Goal: Task Accomplishment & Management: Manage account settings

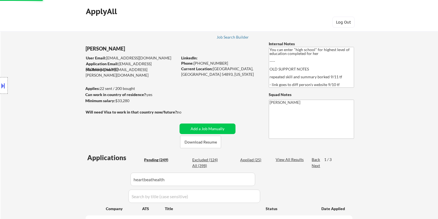
select select ""pending""
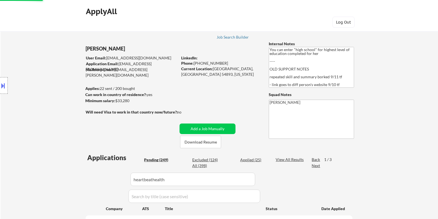
select select ""pending""
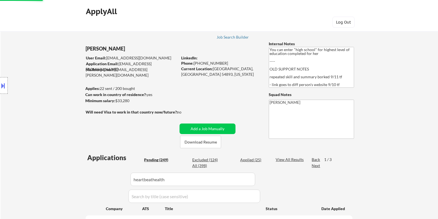
select select ""pending""
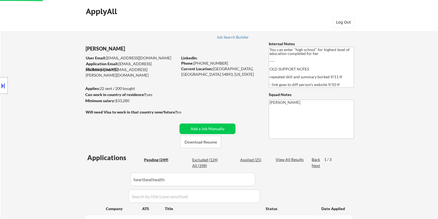
select select ""pending""
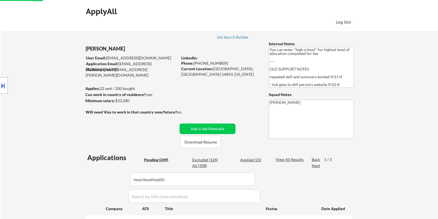
select select ""pending""
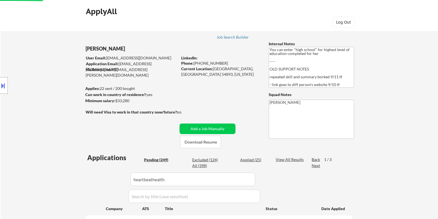
select select ""pending""
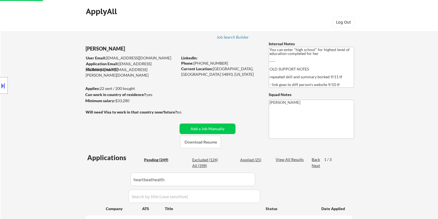
select select ""pending""
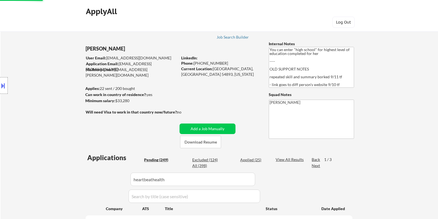
select select ""pending""
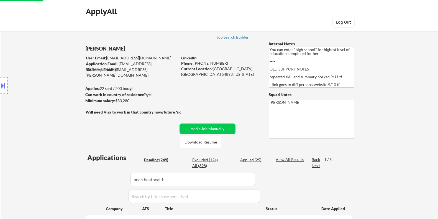
select select ""pending""
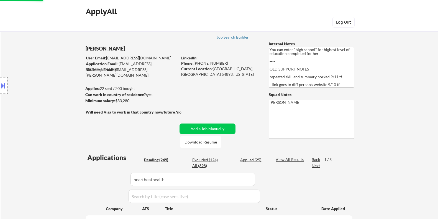
select select ""pending""
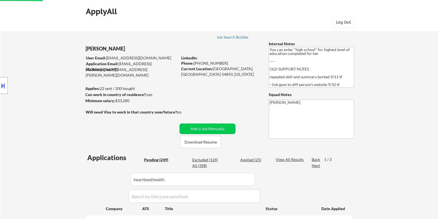
select select ""pending""
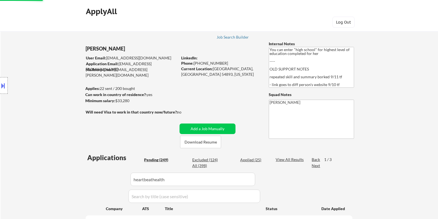
select select ""pending""
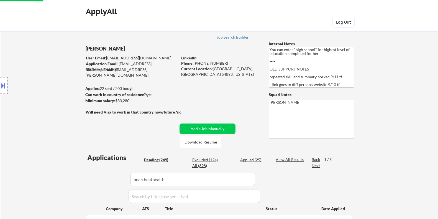
select select ""pending""
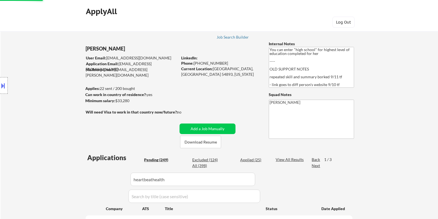
select select ""pending""
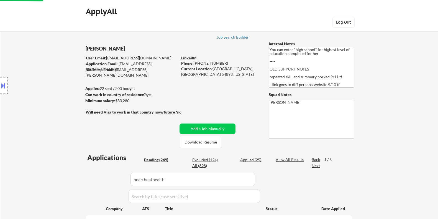
select select ""pending""
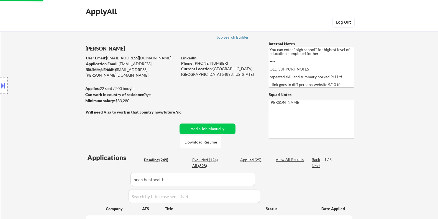
select select ""pending""
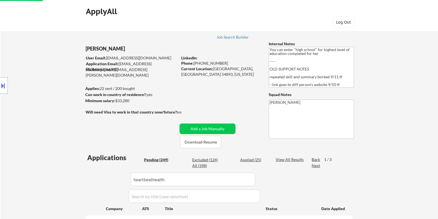
select select ""pending""
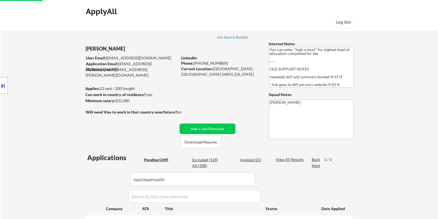
select select ""pending""
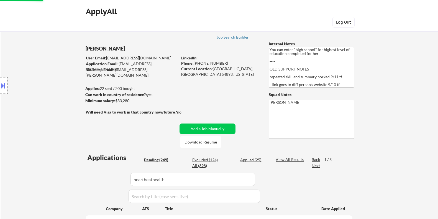
select select ""pending""
select select ""applied""
select select ""pending""
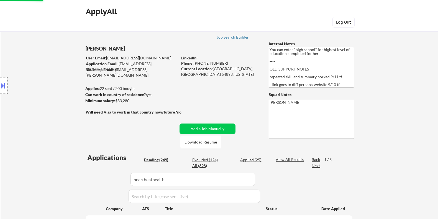
select select ""pending""
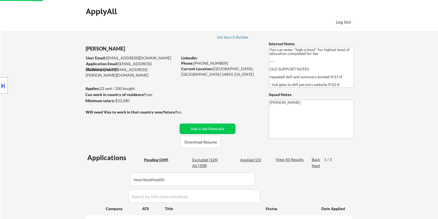
scroll to position [2147, 0]
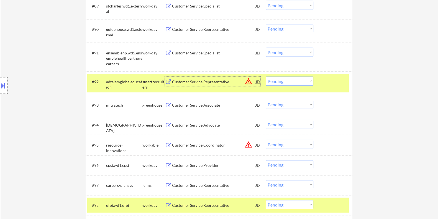
click at [199, 81] on div "Customer Service Representative" at bounding box center [214, 82] width 84 height 6
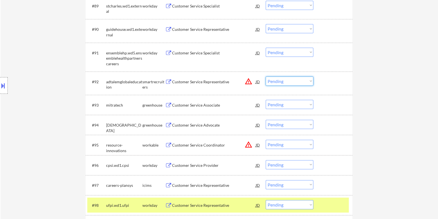
click at [292, 82] on select "Choose an option... Pending Applied Excluded (Questions) Excluded (Expired) Exc…" at bounding box center [290, 80] width 48 height 9
click at [266, 76] on select "Choose an option... Pending Applied Excluded (Questions) Excluded (Expired) Exc…" at bounding box center [290, 80] width 48 height 9
select select ""pending""
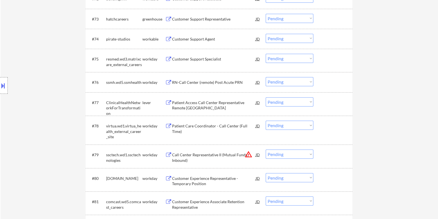
scroll to position [1766, 0]
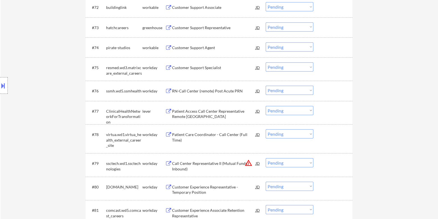
click at [178, 45] on div "Customer Support Agent" at bounding box center [214, 48] width 84 height 6
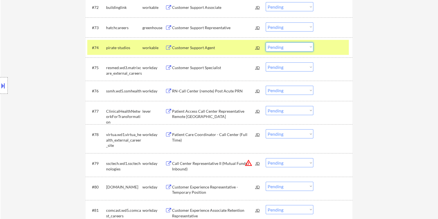
click at [296, 45] on select "Choose an option... Pending Applied Excluded (Questions) Excluded (Expired) Exc…" at bounding box center [290, 46] width 48 height 9
click at [266, 42] on select "Choose an option... Pending Applied Excluded (Questions) Excluded (Expired) Exc…" at bounding box center [290, 46] width 48 height 9
select select ""pending""
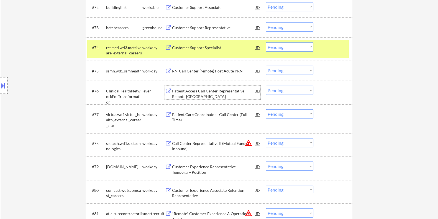
click at [183, 91] on div "Patient Access Call Center Representative Remote USA" at bounding box center [214, 93] width 84 height 11
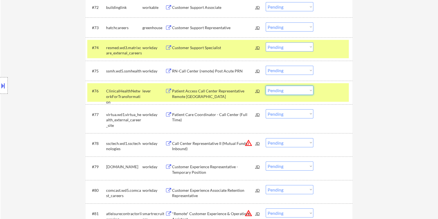
click at [292, 88] on select "Choose an option... Pending Applied Excluded (Questions) Excluded (Expired) Exc…" at bounding box center [290, 90] width 48 height 9
click at [266, 86] on select "Choose an option... Pending Applied Excluded (Questions) Excluded (Expired) Exc…" at bounding box center [290, 90] width 48 height 9
select select ""pending""
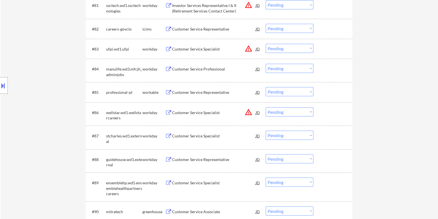
scroll to position [2008, 0]
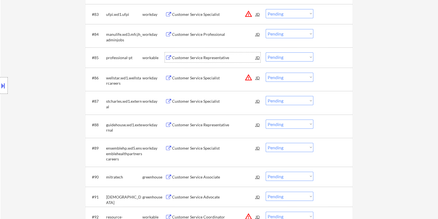
click at [177, 57] on div "Customer Service Representative" at bounding box center [214, 58] width 84 height 6
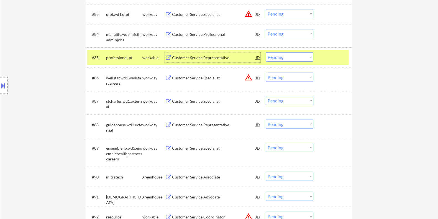
click at [296, 57] on select "Choose an option... Pending Applied Excluded (Questions) Excluded (Expired) Exc…" at bounding box center [290, 56] width 48 height 9
click at [266, 52] on select "Choose an option... Pending Applied Excluded (Questions) Excluded (Expired) Exc…" at bounding box center [290, 56] width 48 height 9
select select ""pending""
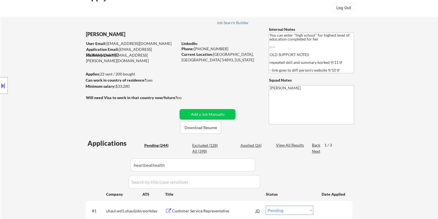
scroll to position [11, 0]
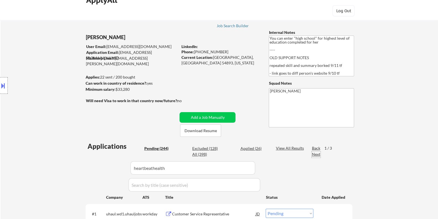
click at [317, 152] on div "Next" at bounding box center [316, 154] width 9 height 6
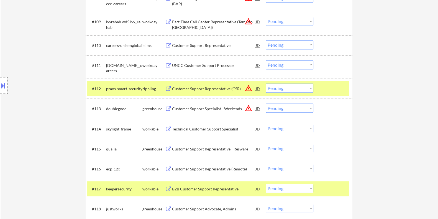
scroll to position [427, 0]
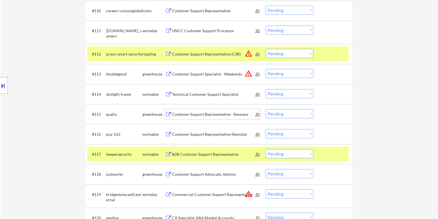
click at [185, 113] on div "Customer Support Representative - Resware" at bounding box center [214, 114] width 84 height 6
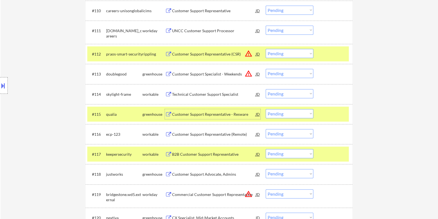
click at [288, 114] on select "Choose an option... Pending Applied Excluded (Questions) Excluded (Expired) Exc…" at bounding box center [290, 113] width 48 height 9
click at [266, 109] on select "Choose an option... Pending Applied Excluded (Questions) Excluded (Expired) Exc…" at bounding box center [290, 113] width 48 height 9
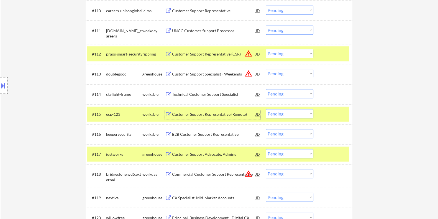
click at [210, 112] on div "Customer Support Representative (Remote)" at bounding box center [214, 114] width 84 height 6
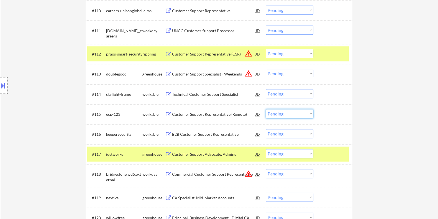
click at [299, 114] on select "Choose an option... Pending Applied Excluded (Questions) Excluded (Expired) Exc…" at bounding box center [290, 113] width 48 height 9
click at [266, 109] on select "Choose an option... Pending Applied Excluded (Questions) Excluded (Expired) Exc…" at bounding box center [290, 113] width 48 height 9
select select ""pending""
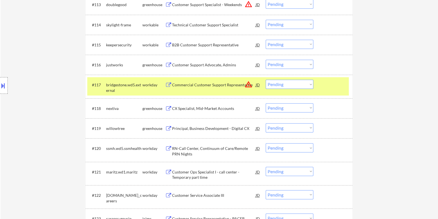
scroll to position [531, 0]
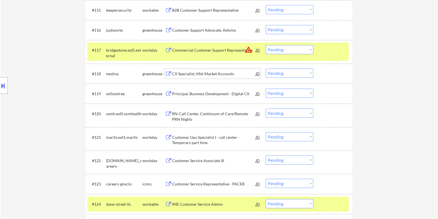
click at [184, 72] on div "CX Specialist, Mid-Market Accounts" at bounding box center [214, 74] width 84 height 6
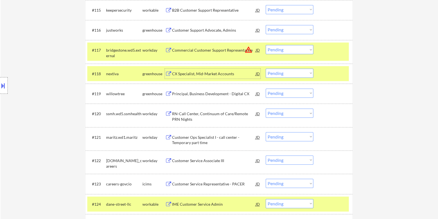
click at [295, 74] on select "Choose an option... Pending Applied Excluded (Questions) Excluded (Expired) Exc…" at bounding box center [290, 72] width 48 height 9
click at [266, 68] on select "Choose an option... Pending Applied Excluded (Questions) Excluded (Expired) Exc…" at bounding box center [290, 72] width 48 height 9
select select ""pending""
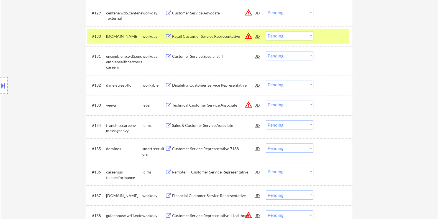
scroll to position [842, 0]
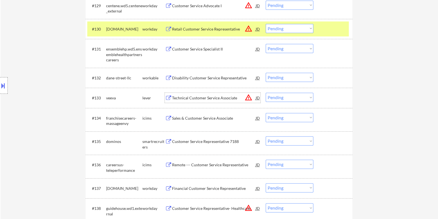
click at [196, 98] on div "Technical Customer Service Associate" at bounding box center [214, 98] width 84 height 6
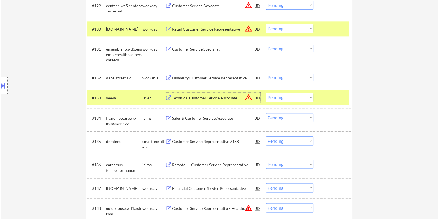
click at [290, 98] on select "Choose an option... Pending Applied Excluded (Questions) Excluded (Expired) Exc…" at bounding box center [290, 97] width 48 height 9
click at [266, 93] on select "Choose an option... Pending Applied Excluded (Questions) Excluded (Expired) Exc…" at bounding box center [290, 97] width 48 height 9
select select ""pending""
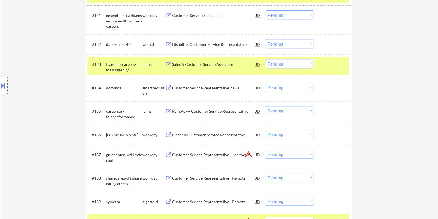
scroll to position [912, 0]
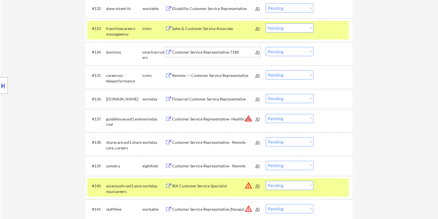
click at [201, 52] on div "Customer Service Representative 7188" at bounding box center [214, 52] width 84 height 6
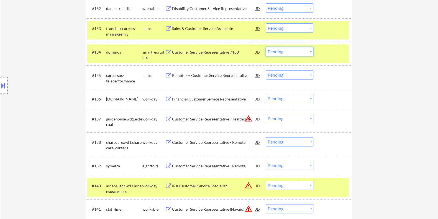
click at [303, 51] on select "Choose an option... Pending Applied Excluded (Questions) Excluded (Expired) Exc…" at bounding box center [290, 51] width 48 height 9
click at [266, 47] on select "Choose an option... Pending Applied Excluded (Questions) Excluded (Expired) Exc…" at bounding box center [290, 51] width 48 height 9
select select ""pending""
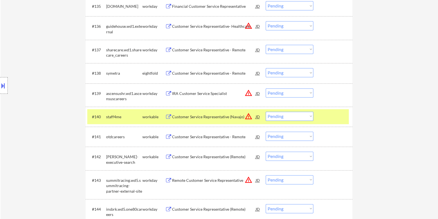
scroll to position [981, 0]
click at [186, 135] on div "Customer Service Representative - Remote" at bounding box center [214, 137] width 84 height 6
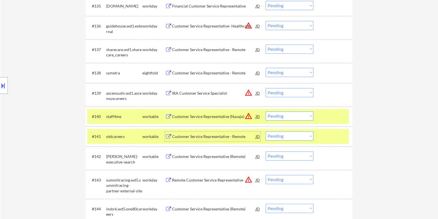
click at [284, 135] on select "Choose an option... Pending Applied Excluded (Questions) Excluded (Expired) Exc…" at bounding box center [290, 135] width 48 height 9
click at [266, 131] on select "Choose an option... Pending Applied Excluded (Questions) Excluded (Expired) Exc…" at bounding box center [290, 135] width 48 height 9
select select ""pending""
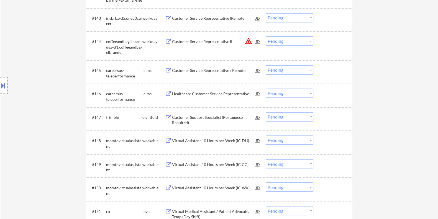
scroll to position [1154, 0]
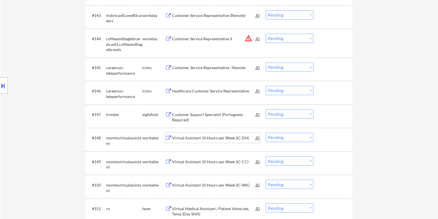
click at [197, 136] on div "Virtual Assistant 10 Hours per Week (IC-DH)" at bounding box center [214, 138] width 84 height 6
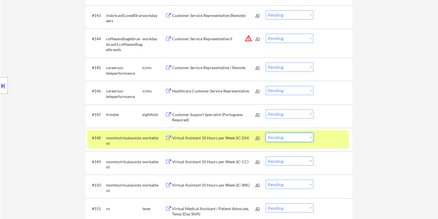
click at [283, 138] on select "Choose an option... Pending Applied Excluded (Questions) Excluded (Expired) Exc…" at bounding box center [290, 136] width 48 height 9
click at [266, 132] on select "Choose an option... Pending Applied Excluded (Questions) Excluded (Expired) Exc…" at bounding box center [290, 136] width 48 height 9
select select ""pending""
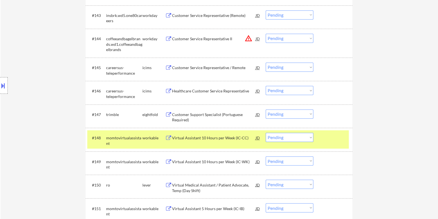
scroll to position [1223, 0]
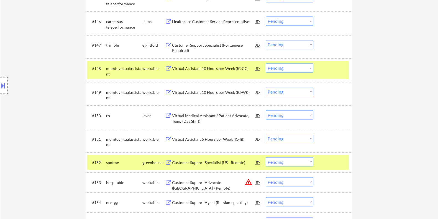
click at [186, 117] on div "Virtual Medical Assistant / Patient Advocate, Temp (Day Shift)" at bounding box center [214, 117] width 84 height 11
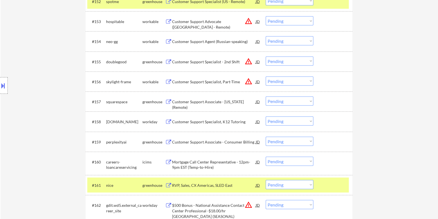
scroll to position [1396, 0]
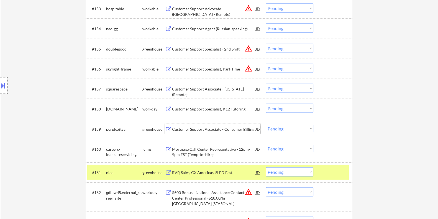
click at [186, 127] on div "Customer Support Associate - Consumer Billing" at bounding box center [214, 129] width 84 height 6
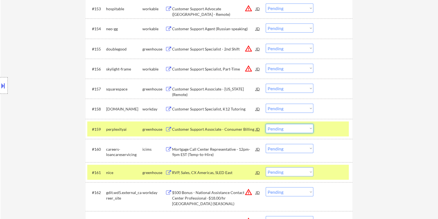
click at [300, 128] on select "Choose an option... Pending Applied Excluded (Questions) Excluded (Expired) Exc…" at bounding box center [290, 128] width 48 height 9
click at [266, 124] on select "Choose an option... Pending Applied Excluded (Questions) Excluded (Expired) Exc…" at bounding box center [290, 128] width 48 height 9
select select ""pending""
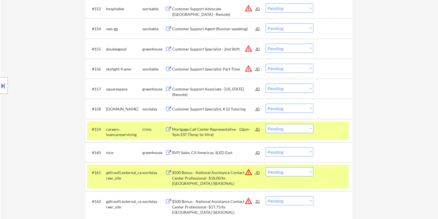
click at [185, 89] on div "Customer Support Associate - Hawaii (Remote)" at bounding box center [214, 91] width 84 height 11
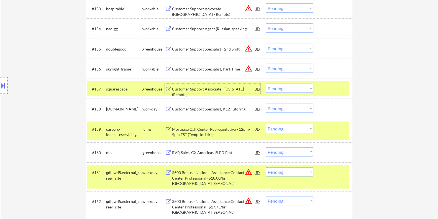
click at [281, 88] on select "Choose an option... Pending Applied Excluded (Questions) Excluded (Expired) Exc…" at bounding box center [290, 88] width 48 height 9
click at [266, 84] on select "Choose an option... Pending Applied Excluded (Questions) Excluded (Expired) Exc…" at bounding box center [290, 88] width 48 height 9
select select ""pending""
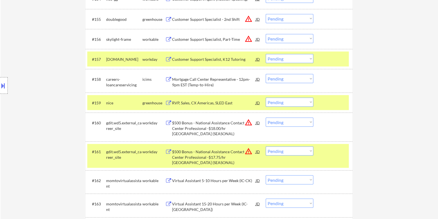
scroll to position [1431, 0]
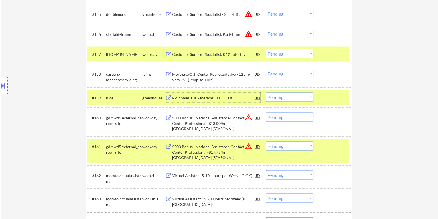
click at [212, 95] on div "RVP, Sales, CX Americas, SLED East" at bounding box center [214, 98] width 84 height 6
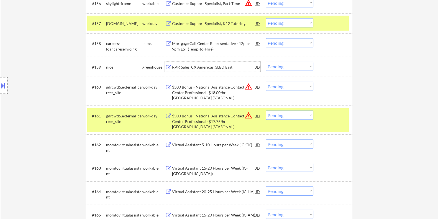
scroll to position [1500, 0]
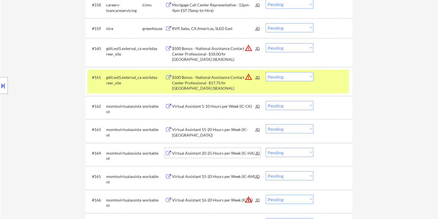
click at [182, 152] on div "Virtual Assistant 20-25 Hours per Week (IC-HA)" at bounding box center [214, 153] width 84 height 6
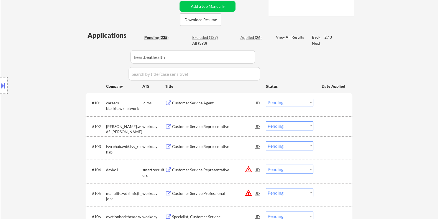
scroll to position [81, 0]
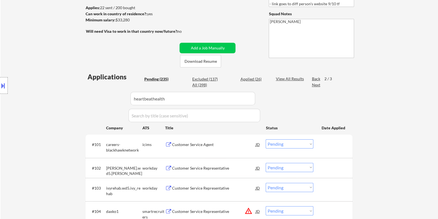
click at [180, 145] on div "Customer Service Agent" at bounding box center [214, 145] width 84 height 6
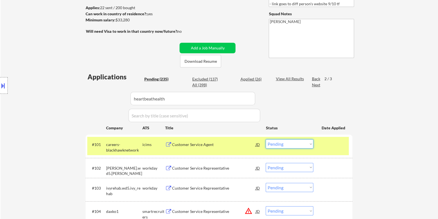
click at [297, 144] on select "Choose an option... Pending Applied Excluded (Questions) Excluded (Expired) Exc…" at bounding box center [290, 143] width 48 height 9
click at [266, 139] on select "Choose an option... Pending Applied Excluded (Questions) Excluded (Expired) Exc…" at bounding box center [290, 143] width 48 height 9
select select ""pending""
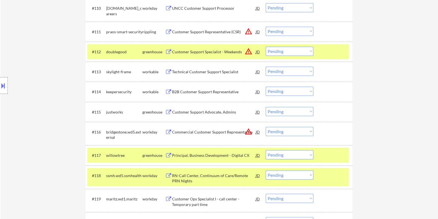
scroll to position [427, 0]
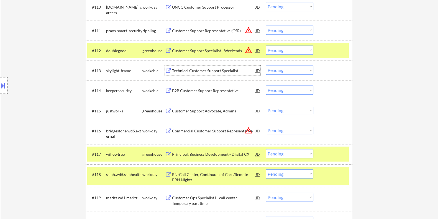
click at [199, 68] on div "Technical Customer Support Specialist" at bounding box center [214, 71] width 84 height 6
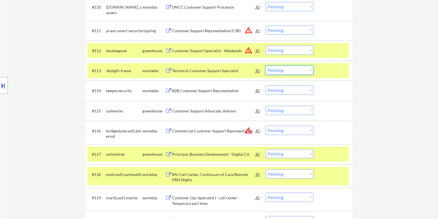
click at [288, 70] on select "Choose an option... Pending Applied Excluded (Questions) Excluded (Expired) Exc…" at bounding box center [290, 69] width 48 height 9
click at [266, 65] on select "Choose an option... Pending Applied Excluded (Questions) Excluded (Expired) Exc…" at bounding box center [290, 69] width 48 height 9
select select ""pending""
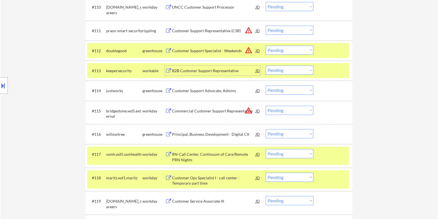
click at [179, 68] on div "B2B Customer Support Representative" at bounding box center [214, 71] width 84 height 6
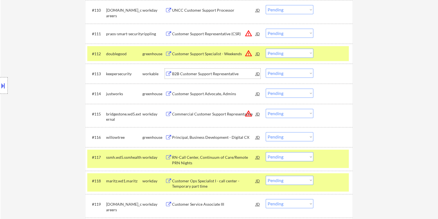
scroll to position [462, 0]
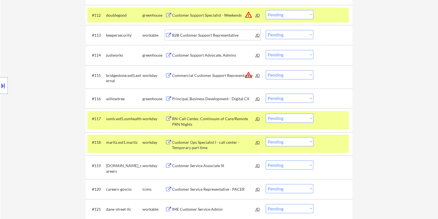
click at [178, 97] on div "Principal, Business Development - Digital CX" at bounding box center [214, 99] width 84 height 6
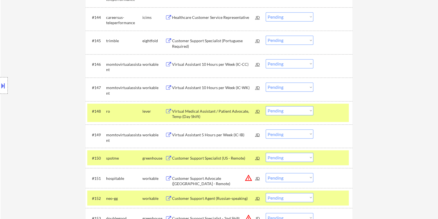
scroll to position [1224, 0]
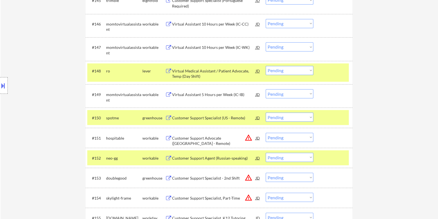
click at [195, 70] on div "Virtual Medical Assistant / Patient Advocate, Temp (Day Shift)" at bounding box center [214, 73] width 84 height 11
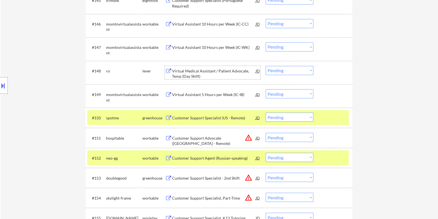
click at [178, 73] on div "Virtual Medical Assistant / Patient Advocate, Temp (Day Shift)" at bounding box center [214, 73] width 84 height 11
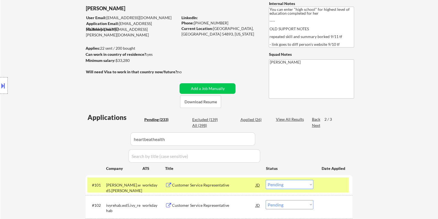
scroll to position [37, 0]
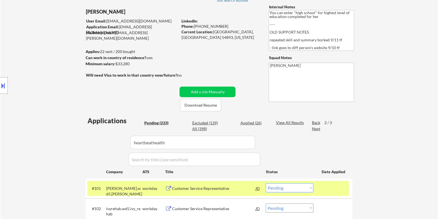
drag, startPoint x: 135, startPoint y: 65, endPoint x: 116, endPoint y: 63, distance: 19.2
click at [116, 63] on div "Minimum salary: $33,280" at bounding box center [131, 64] width 92 height 6
copy div "$33,280"
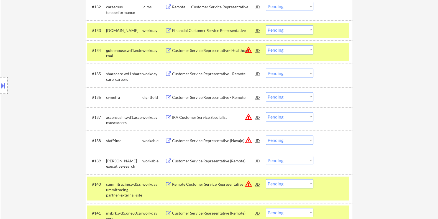
scroll to position [937, 0]
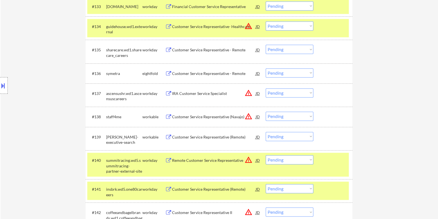
click at [319, 23] on div "#134 guidehouse.wd1.external workday Customer Service Representative- Healthcar…" at bounding box center [218, 28] width 262 height 18
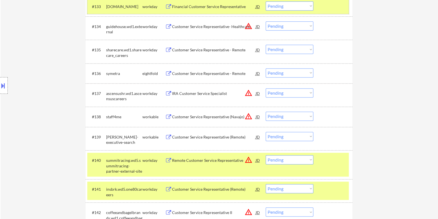
click at [321, 8] on div at bounding box center [333, 6] width 24 height 10
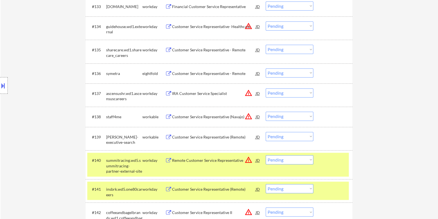
click at [324, 160] on div at bounding box center [333, 160] width 24 height 10
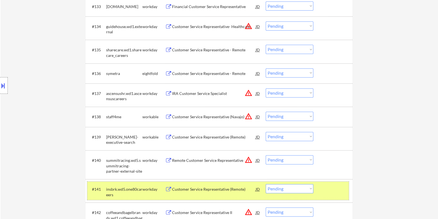
click at [333, 188] on div at bounding box center [333, 189] width 24 height 10
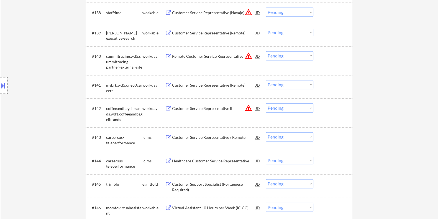
scroll to position [1110, 0]
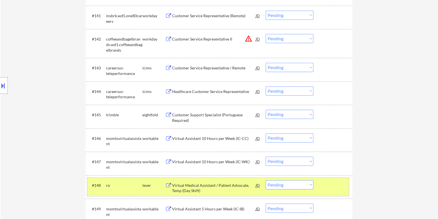
click at [330, 188] on div at bounding box center [333, 185] width 24 height 10
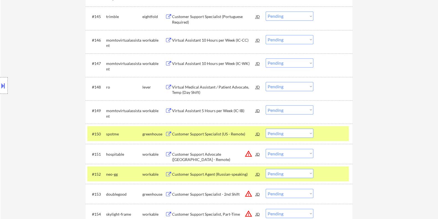
scroll to position [1214, 0]
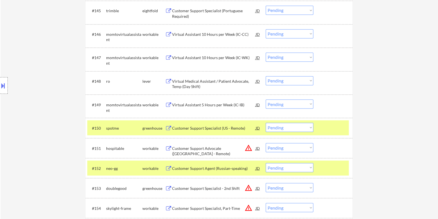
click at [331, 165] on div at bounding box center [333, 168] width 24 height 10
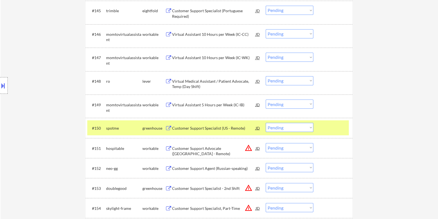
click at [222, 127] on div "Customer Support Specialist (US - Remote)" at bounding box center [214, 128] width 84 height 6
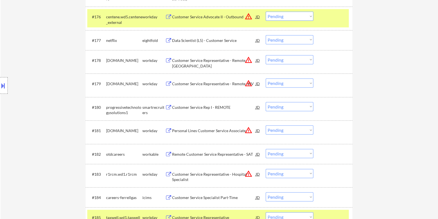
scroll to position [1976, 0]
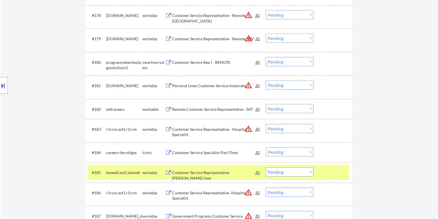
click at [205, 60] on div "Customer Service Rep I - REMOTE" at bounding box center [214, 63] width 84 height 6
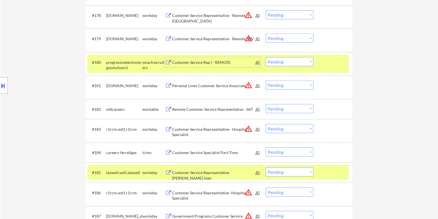
click at [294, 60] on select "Choose an option... Pending Applied Excluded (Questions) Excluded (Expired) Exc…" at bounding box center [290, 61] width 48 height 9
click at [266, 57] on select "Choose an option... Pending Applied Excluded (Questions) Excluded (Expired) Exc…" at bounding box center [290, 61] width 48 height 9
select select ""pending""
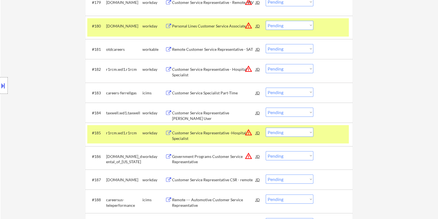
scroll to position [2011, 0]
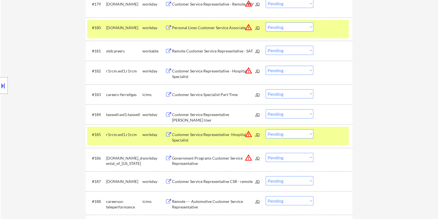
click at [206, 50] on div "Remote Customer Service Representative - SAT" at bounding box center [214, 51] width 84 height 6
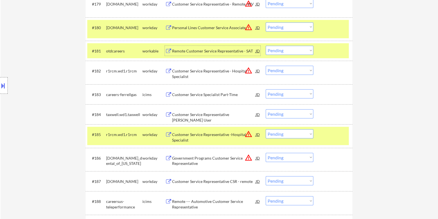
click at [294, 50] on select "Choose an option... Pending Applied Excluded (Questions) Excluded (Expired) Exc…" at bounding box center [290, 50] width 48 height 9
click at [266, 46] on select "Choose an option... Pending Applied Excluded (Questions) Excluded (Expired) Exc…" at bounding box center [290, 50] width 48 height 9
select select ""pending""
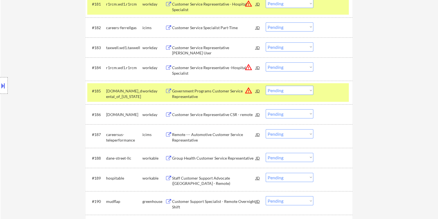
scroll to position [2080, 0]
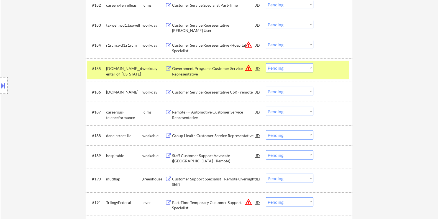
click at [200, 153] on div "Staff Customer Support Advocate (USA - Remote)" at bounding box center [214, 158] width 84 height 11
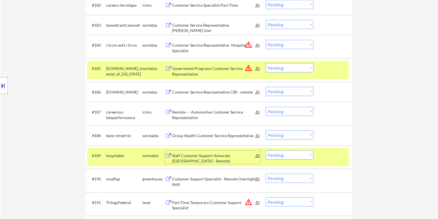
click at [292, 155] on select "Choose an option... Pending Applied Excluded (Questions) Excluded (Expired) Exc…" at bounding box center [290, 154] width 48 height 9
click at [266, 150] on select "Choose an option... Pending Applied Excluded (Questions) Excluded (Expired) Exc…" at bounding box center [290, 154] width 48 height 9
select select ""pending""
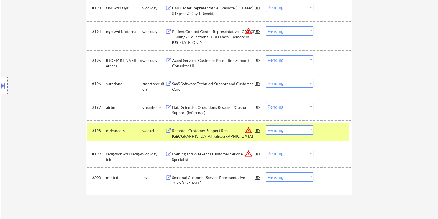
scroll to position [2322, 0]
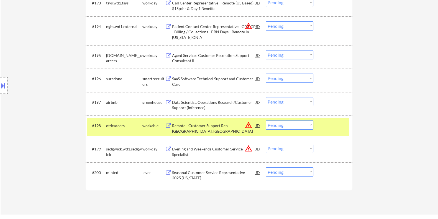
click at [194, 171] on div "Seasonal Customer Service Representative - 2025 Georgia" at bounding box center [214, 175] width 84 height 11
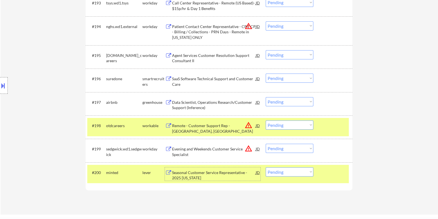
click at [257, 173] on div "JD" at bounding box center [258, 172] width 6 height 10
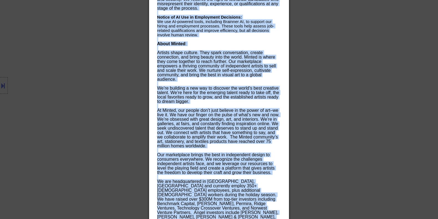
scroll to position [2926, 0]
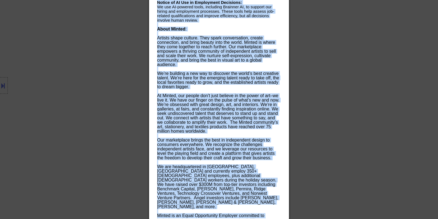
drag, startPoint x: 160, startPoint y: 25, endPoint x: 268, endPoint y: 214, distance: 218.0
copy div "Seasonal Customer Service Representative - 2025 Georgia minted Atlanta, GA AI L…"
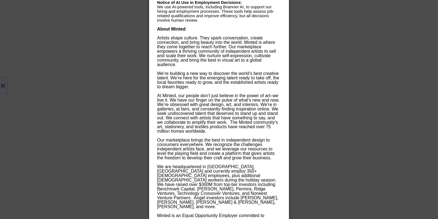
click at [344, 92] on div at bounding box center [219, 109] width 438 height 219
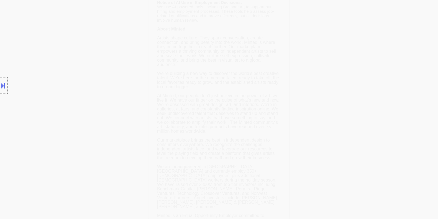
scroll to position [2602, 0]
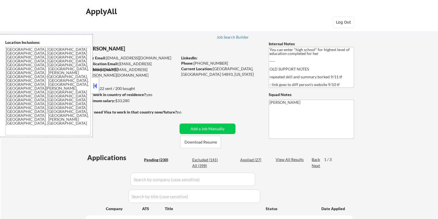
select select ""pending""
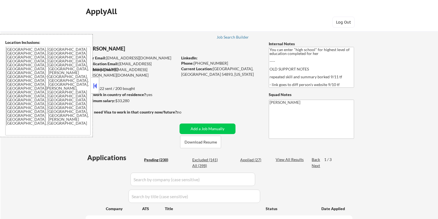
select select ""pending""
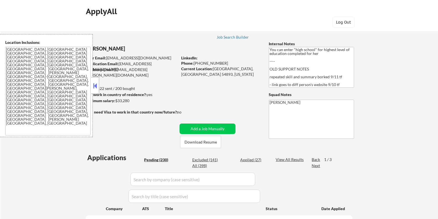
select select ""pending""
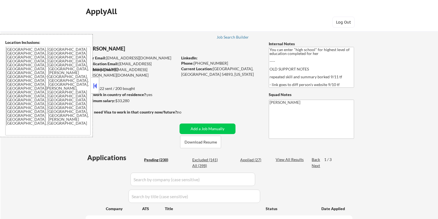
select select ""pending""
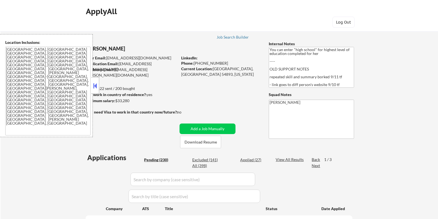
select select ""pending""
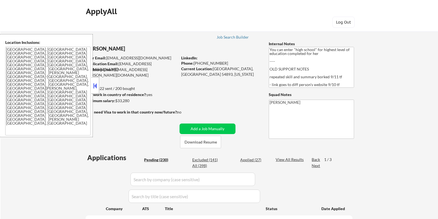
select select ""pending""
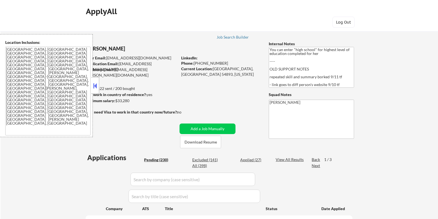
select select ""pending""
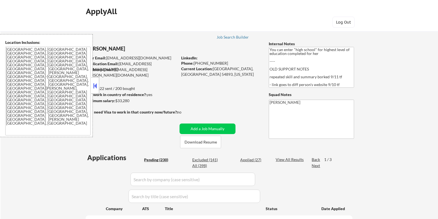
select select ""pending""
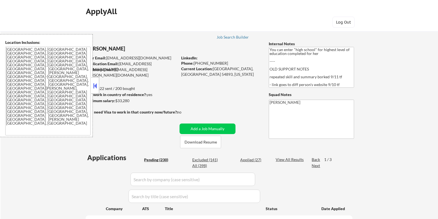
select select ""pending""
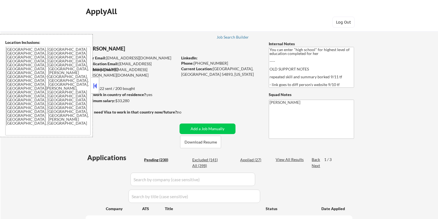
select select ""pending""
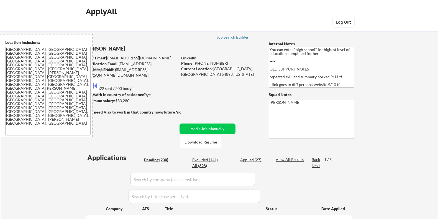
select select ""pending""
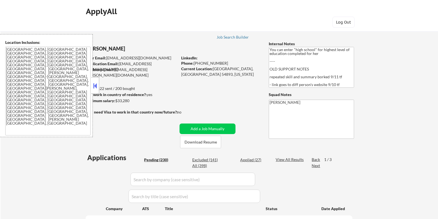
select select ""pending""
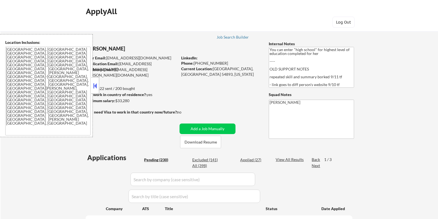
select select ""pending""
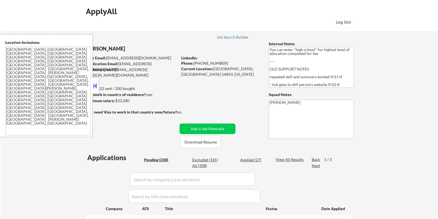
select select ""pending""
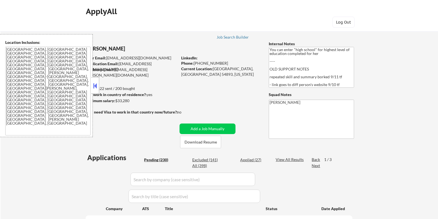
select select ""pending""
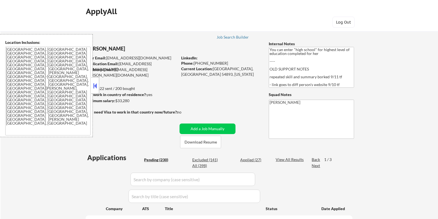
select select ""pending""
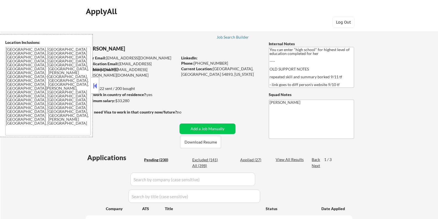
select select ""pending""
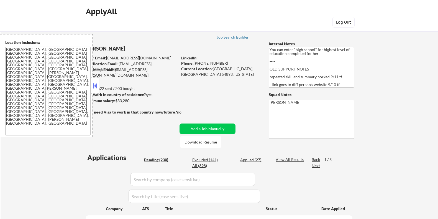
select select ""pending""
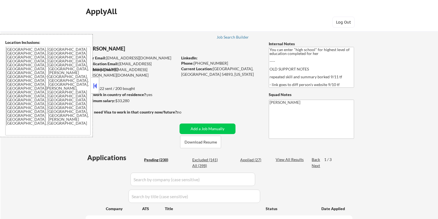
select select ""pending""
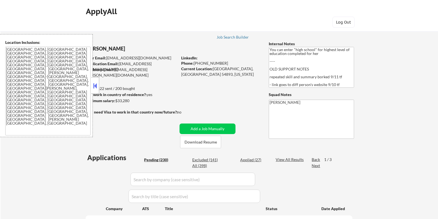
select select ""pending""
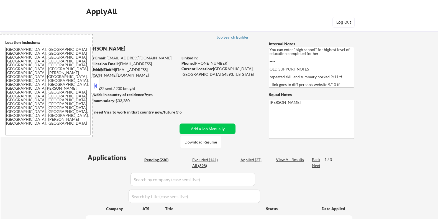
click at [94, 83] on button at bounding box center [95, 85] width 6 height 8
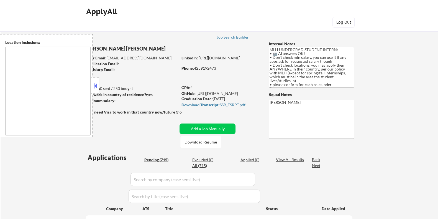
select select ""pending""
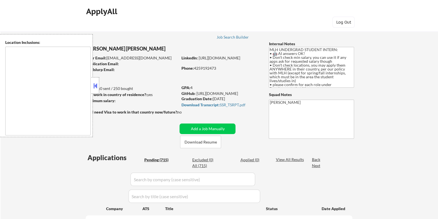
select select ""pending""
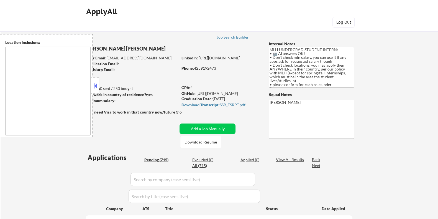
select select ""pending""
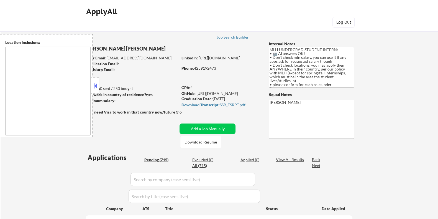
select select ""pending""
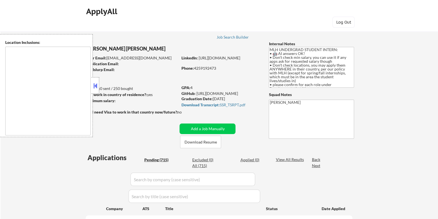
select select ""pending""
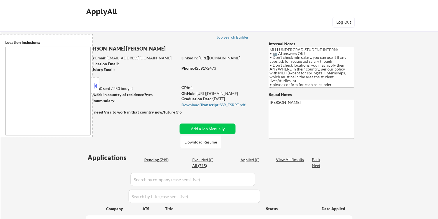
select select ""pending""
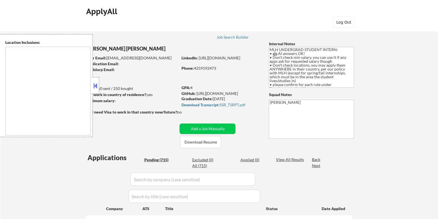
select select ""pending""
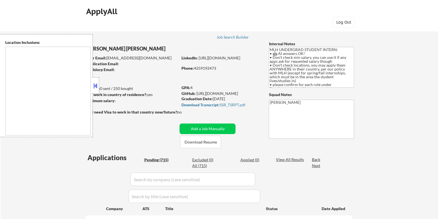
select select ""pending""
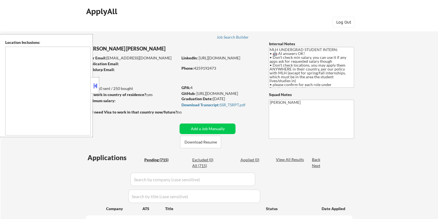
select select ""pending""
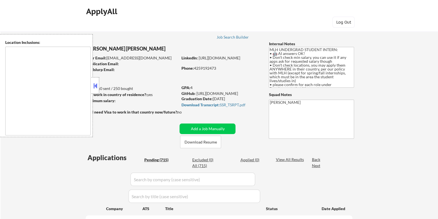
select select ""pending""
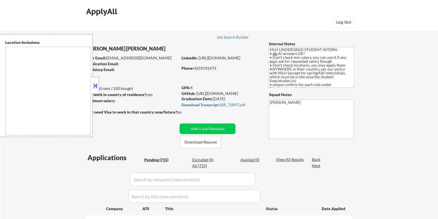
select select ""pending""
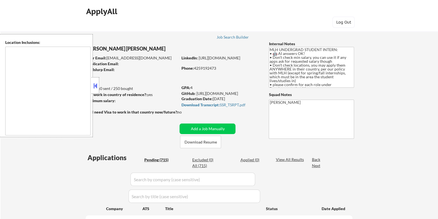
select select ""pending""
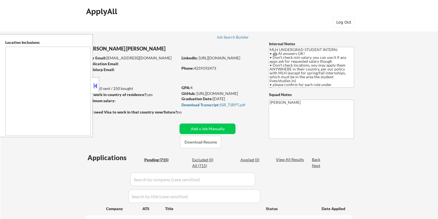
select select ""pending""
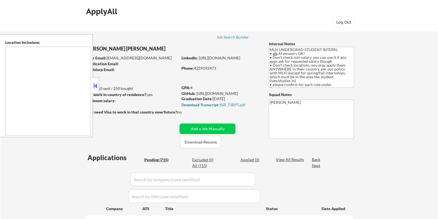
select select ""pending""
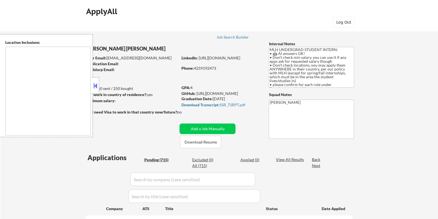
select select ""pending""
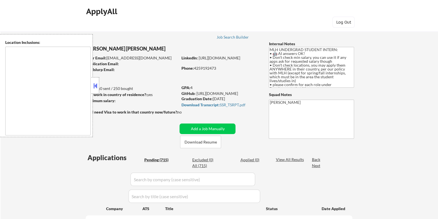
select select ""pending""
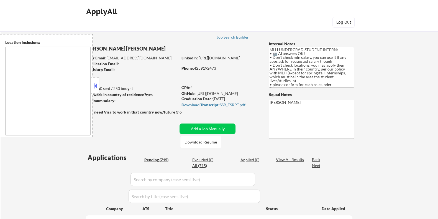
select select ""pending""
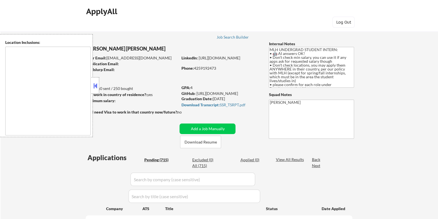
select select ""pending""
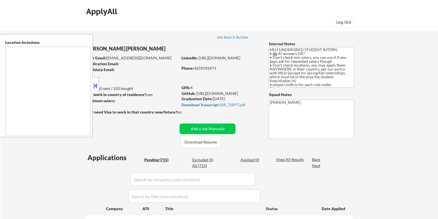
select select ""pending""
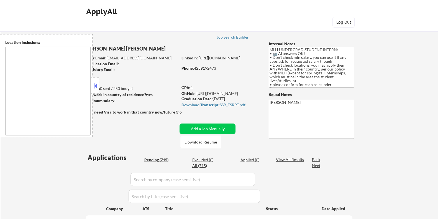
select select ""pending""
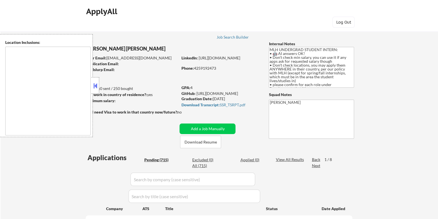
type textarea "country:US"
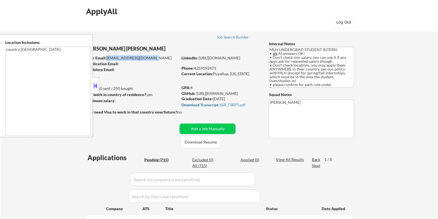
drag, startPoint x: 155, startPoint y: 59, endPoint x: 106, endPoint y: 58, distance: 48.8
click at [106, 58] on div "User Email: tmgordon8192@gmail.com" at bounding box center [132, 58] width 92 height 6
copy div "tmgordon8192@gmail.com"
click at [211, 142] on button "Download Resume" at bounding box center [200, 141] width 41 height 12
copy div "tmgordon8192@gmail.com"
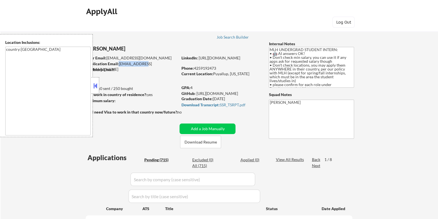
drag, startPoint x: 118, startPoint y: 64, endPoint x: 144, endPoint y: 63, distance: 25.5
click at [144, 63] on div "Application Email: tmgordon8192@gmail.com" at bounding box center [132, 66] width 92 height 11
drag, startPoint x: 119, startPoint y: 63, endPoint x: 165, endPoint y: 63, distance: 45.7
click at [165, 63] on div "Application Email: tmgordon8192@gmail.com" at bounding box center [132, 66] width 92 height 11
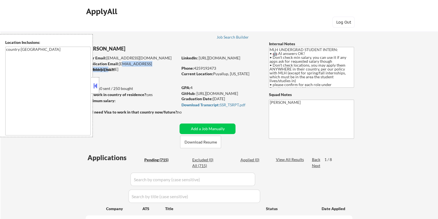
copy div "tmgordon8192@gmail.com"
click at [94, 86] on button at bounding box center [95, 85] width 6 height 8
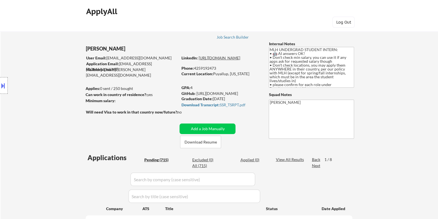
click at [240, 60] on link "https://www.linkedin.com/in/tiamariegordon/" at bounding box center [219, 57] width 42 height 5
drag, startPoint x: 194, startPoint y: 67, endPoint x: 219, endPoint y: 66, distance: 25.0
click at [219, 66] on div "Phone: 4259192473" at bounding box center [220, 68] width 78 height 6
copy div "4259192473"
click at [191, 104] on strong "Download Transcript:" at bounding box center [200, 104] width 38 height 5
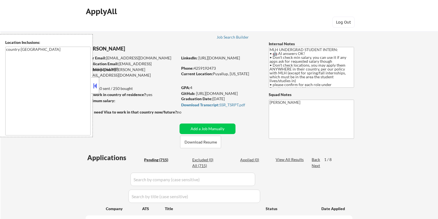
select select ""pending""
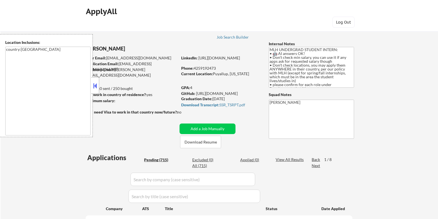
select select ""pending""
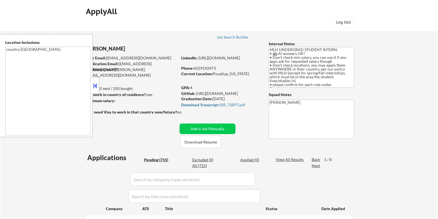
select select ""pending""
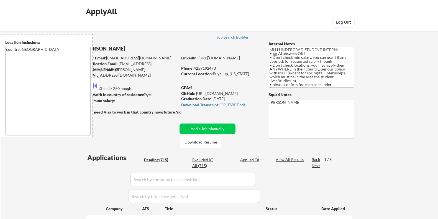
select select ""pending""
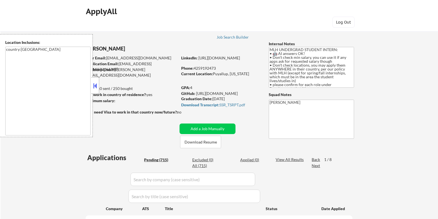
select select ""pending""
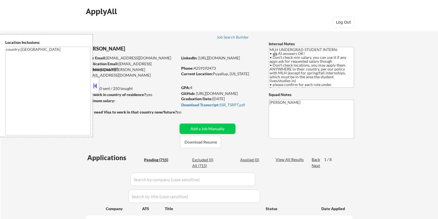
select select ""pending""
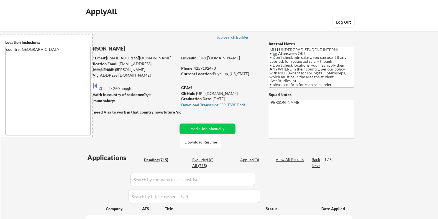
select select ""pending""
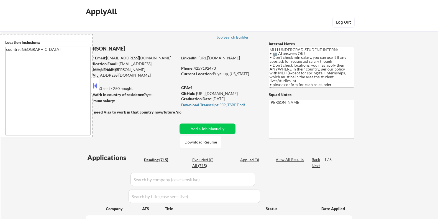
select select ""pending""
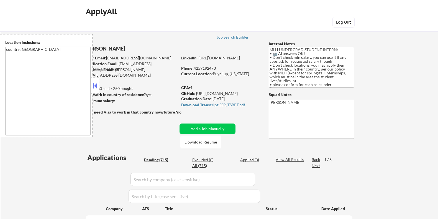
select select ""pending""
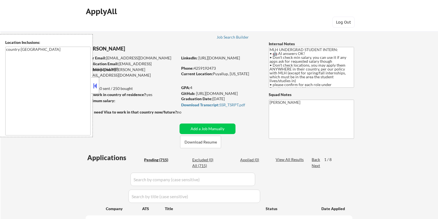
select select ""pending""
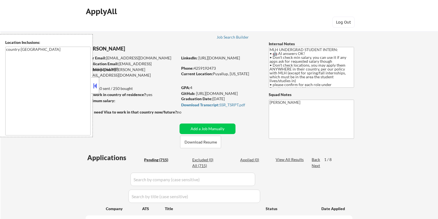
select select ""pending""
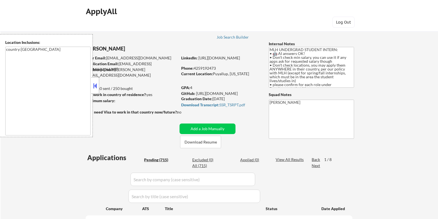
select select ""pending""
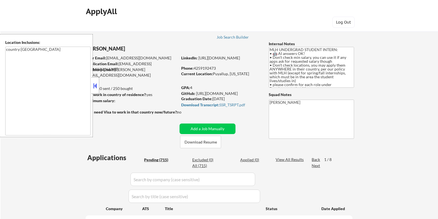
select select ""pending""
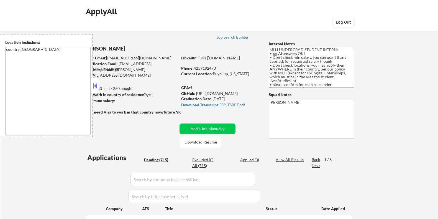
select select ""pending""
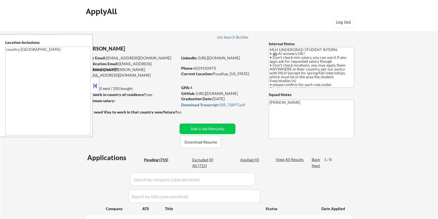
select select ""pending""
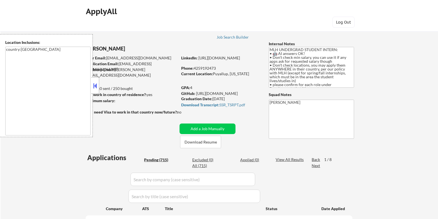
select select ""pending""
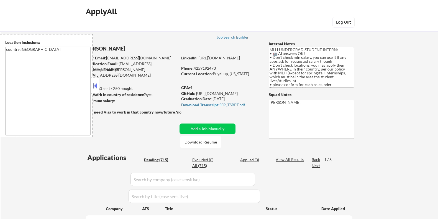
select select ""pending""
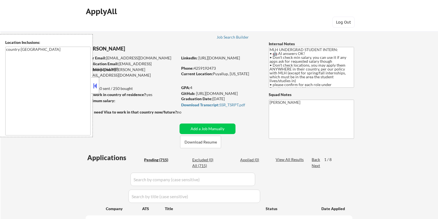
select select ""pending""
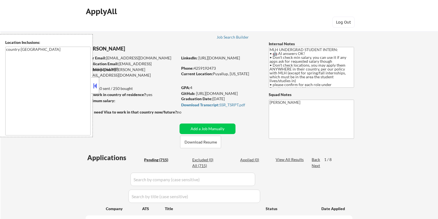
select select ""pending""
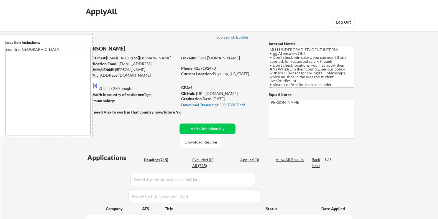
select select ""pending""
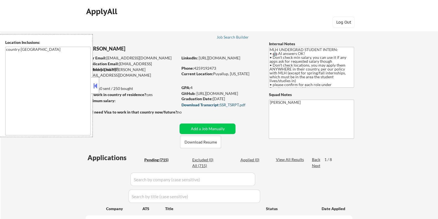
drag, startPoint x: 214, startPoint y: 103, endPoint x: 193, endPoint y: 105, distance: 21.4
click at [193, 105] on strong "Download Transcript:" at bounding box center [200, 104] width 38 height 5
select select ""pending""
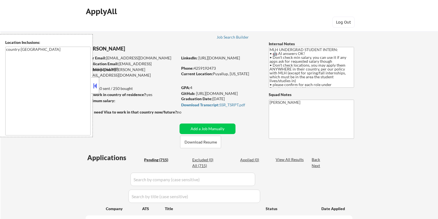
select select ""pending""
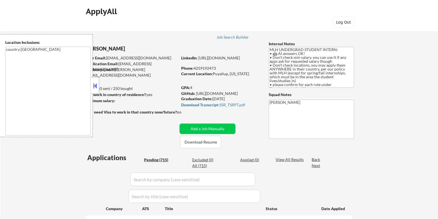
select select ""pending""
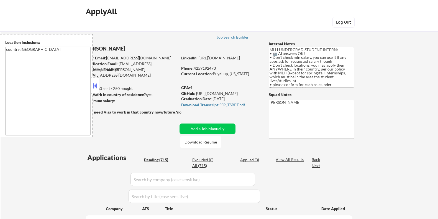
select select ""pending""
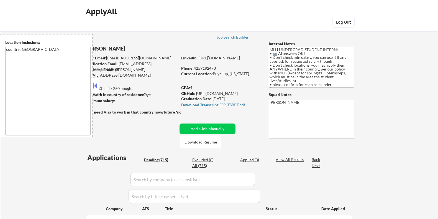
select select ""pending""
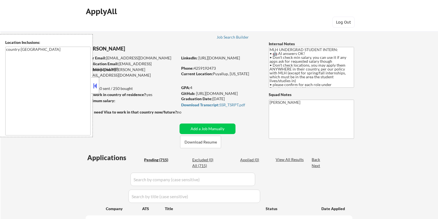
select select ""pending""
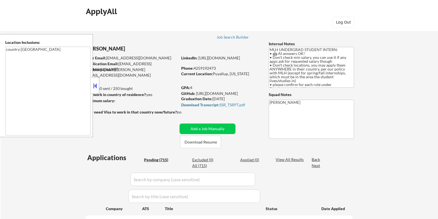
select select ""pending""
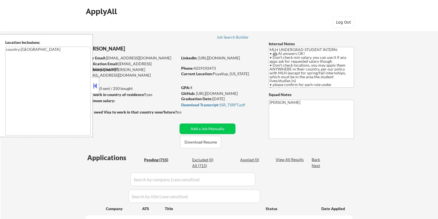
select select ""pending""
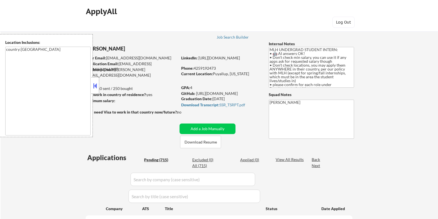
select select ""pending""
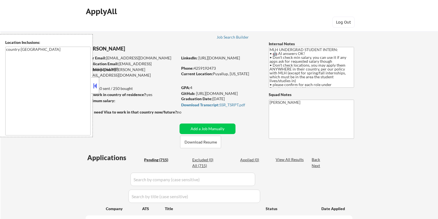
select select ""pending""
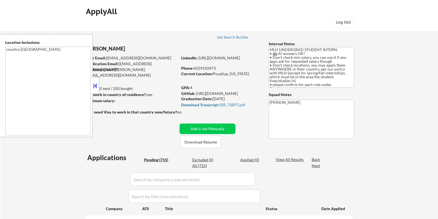
select select ""pending""
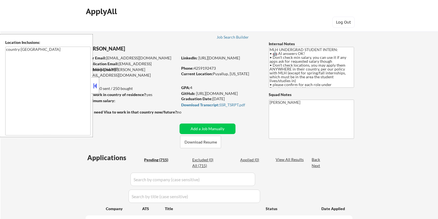
select select ""pending""
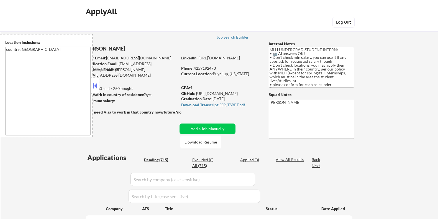
select select ""pending""
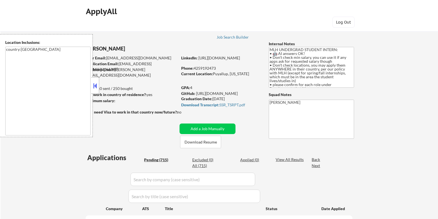
select select ""pending""
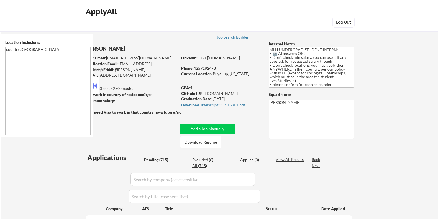
select select ""pending""
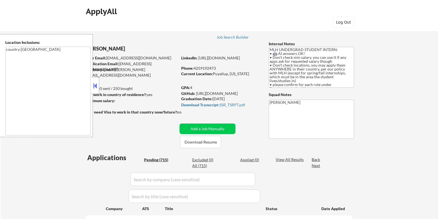
select select ""pending""
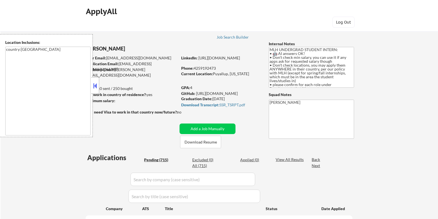
select select ""pending""
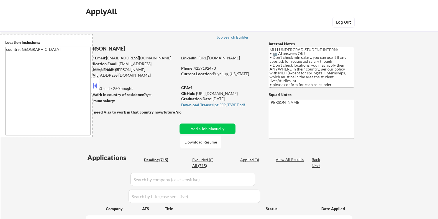
select select ""pending""
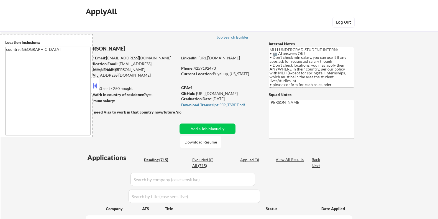
select select ""pending""
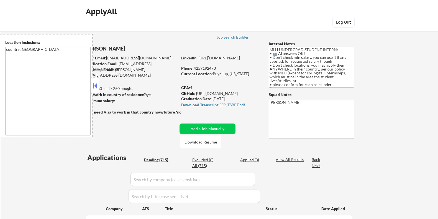
select select ""pending""
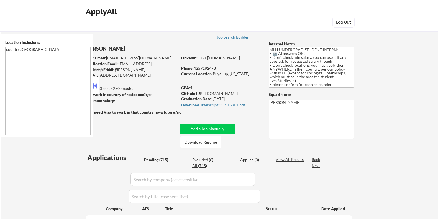
select select ""pending""
click at [93, 85] on button at bounding box center [95, 85] width 6 height 8
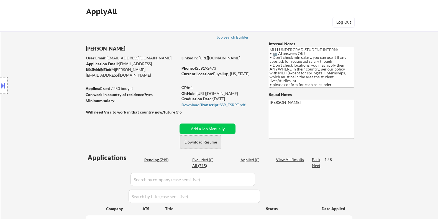
click at [209, 141] on button "Download Resume" at bounding box center [200, 141] width 41 height 12
drag, startPoint x: 213, startPoint y: 73, endPoint x: 251, endPoint y: 73, distance: 38.2
click at [251, 73] on div "Current Location: [GEOGRAPHIC_DATA], [US_STATE]" at bounding box center [220, 74] width 78 height 6
copy div "Puyallup, [US_STATE]"
click at [2, 84] on button at bounding box center [3, 85] width 6 height 9
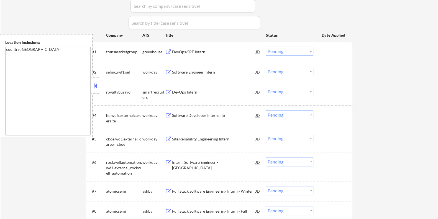
scroll to position [242, 0]
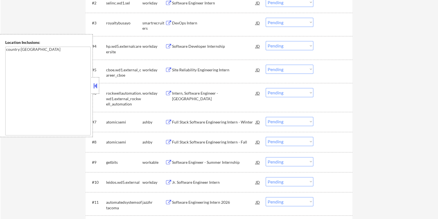
click at [187, 118] on div "Full Stack Software Engineering Intern - Winter" at bounding box center [214, 122] width 84 height 10
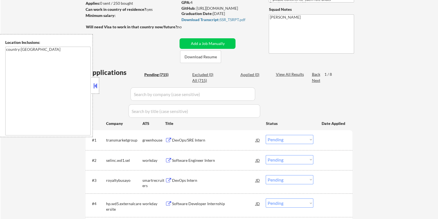
scroll to position [34, 0]
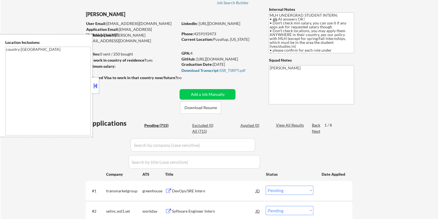
click at [94, 85] on button at bounding box center [95, 85] width 6 height 8
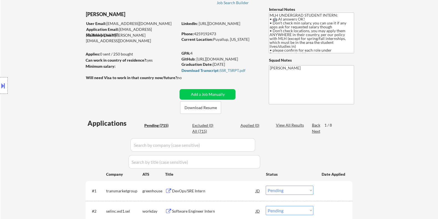
drag, startPoint x: 220, startPoint y: 33, endPoint x: 195, endPoint y: 34, distance: 24.9
click at [195, 34] on div "Phone: [PHONE_NUMBER]" at bounding box center [220, 34] width 78 height 6
copy div "4259192473"
drag, startPoint x: 213, startPoint y: 39, endPoint x: 251, endPoint y: 37, distance: 38.3
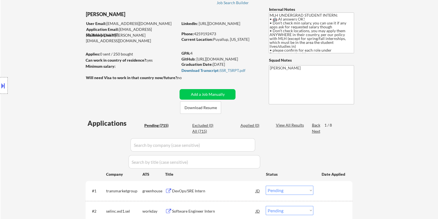
click at [251, 37] on div "Current Location: [GEOGRAPHIC_DATA], [US_STATE]" at bounding box center [220, 40] width 78 height 6
copy div "Puyallup, [US_STATE]"
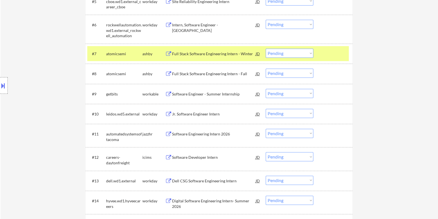
scroll to position [312, 0]
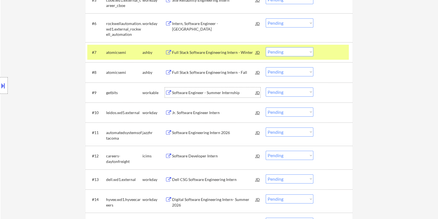
click at [184, 92] on div "Software Engineer - Summer Internship" at bounding box center [214, 93] width 84 height 6
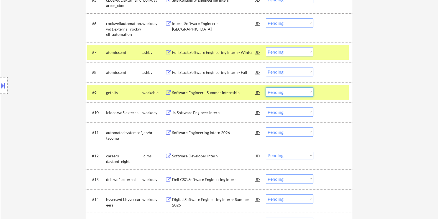
click at [289, 90] on select "Choose an option... Pending Applied Excluded (Questions) Excluded (Expired) Exc…" at bounding box center [290, 91] width 48 height 9
click at [266, 87] on select "Choose an option... Pending Applied Excluded (Questions) Excluded (Expired) Exc…" at bounding box center [290, 91] width 48 height 9
select select ""pending""
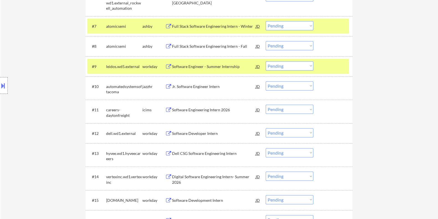
scroll to position [346, 0]
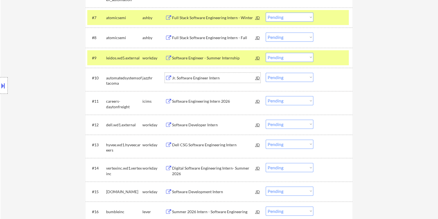
click at [193, 78] on div "Jr. Software Engineer Intern" at bounding box center [214, 78] width 84 height 6
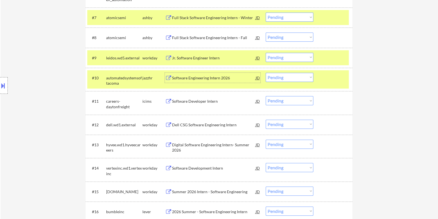
click at [291, 75] on select "Choose an option... Pending Applied Excluded (Questions) Excluded (Expired) Exc…" at bounding box center [290, 77] width 48 height 9
click at [266, 73] on select "Choose an option... Pending Applied Excluded (Questions) Excluded (Expired) Exc…" at bounding box center [290, 77] width 48 height 9
select select ""pending""
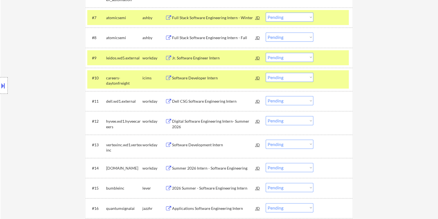
scroll to position [416, 0]
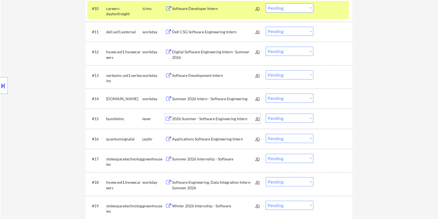
click at [204, 118] on div "2026 Summer - Software Engineering Intern" at bounding box center [214, 119] width 84 height 6
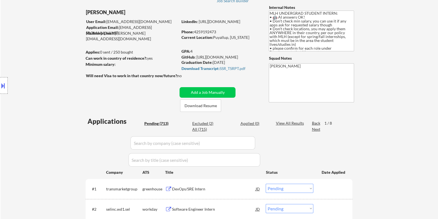
scroll to position [34, 0]
